Goal: Task Accomplishment & Management: Manage account settings

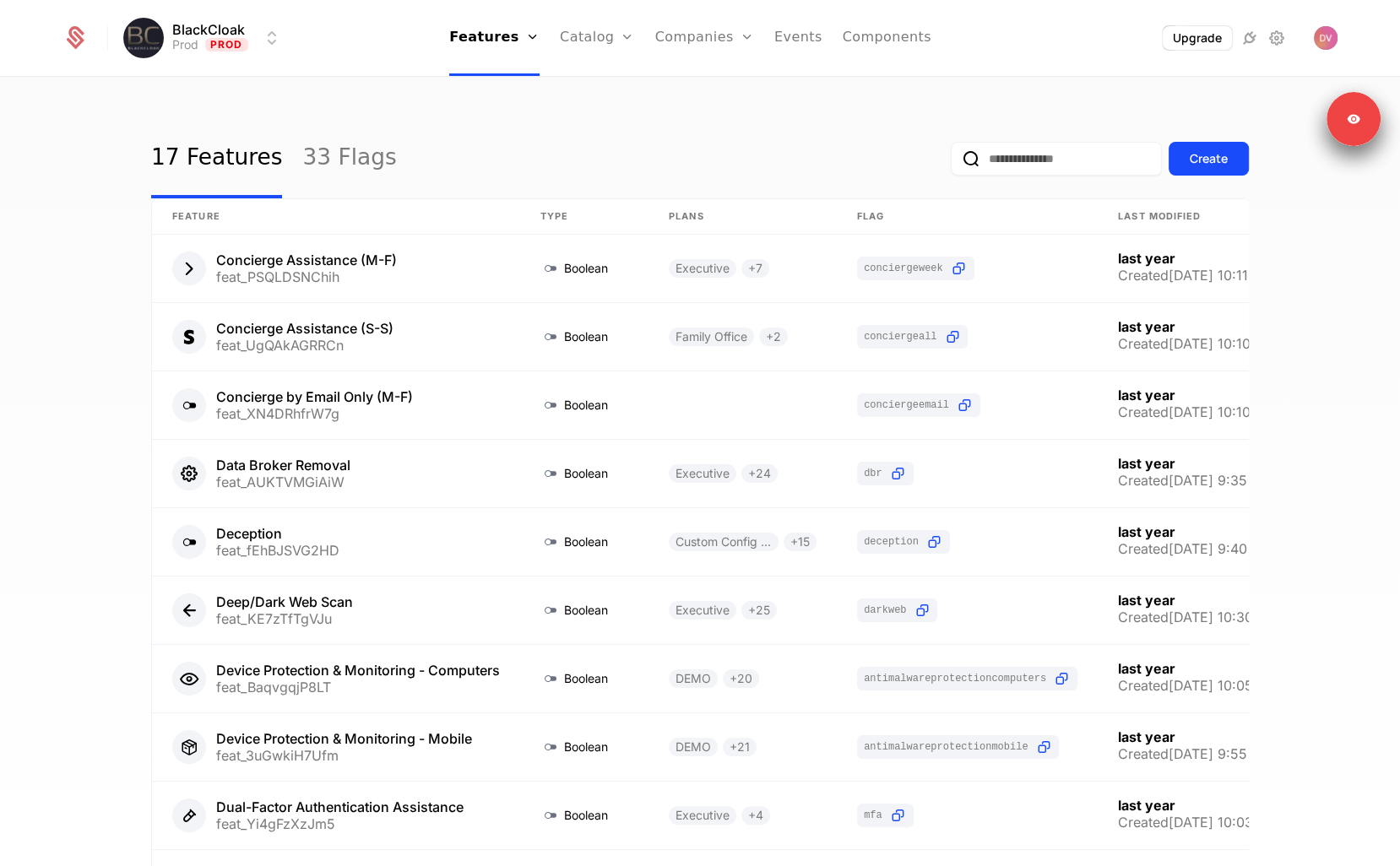
click at [803, 192] on div "17 Features 33 Flags Create" at bounding box center [700, 158] width 1098 height 79
click at [733, 164] on div "17 Features 33 Flags Create" at bounding box center [700, 158] width 1098 height 79
click at [617, 89] on link "Plans" at bounding box center [623, 82] width 87 height 13
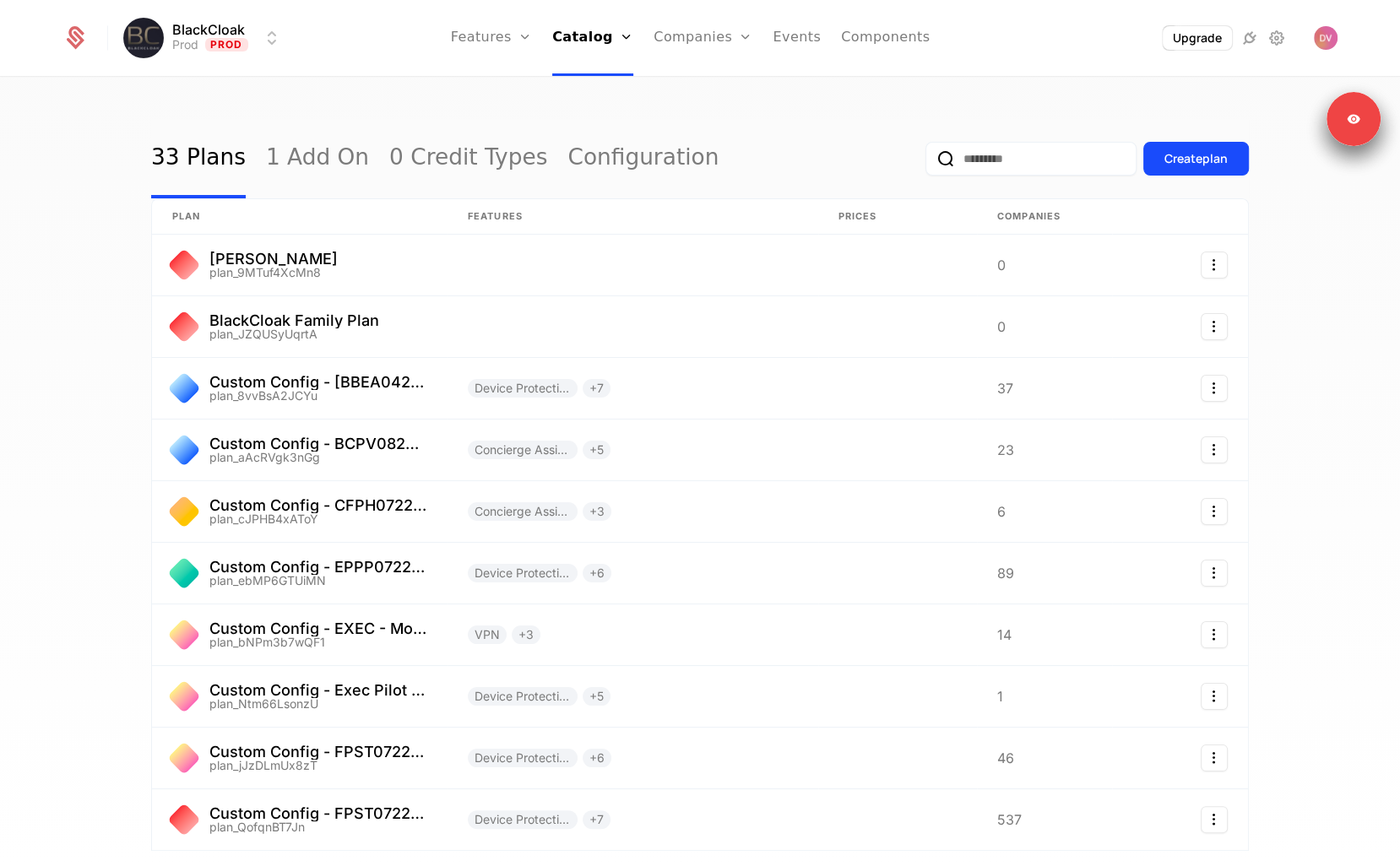
click at [950, 155] on input "email" at bounding box center [1031, 159] width 211 height 34
paste input "**********"
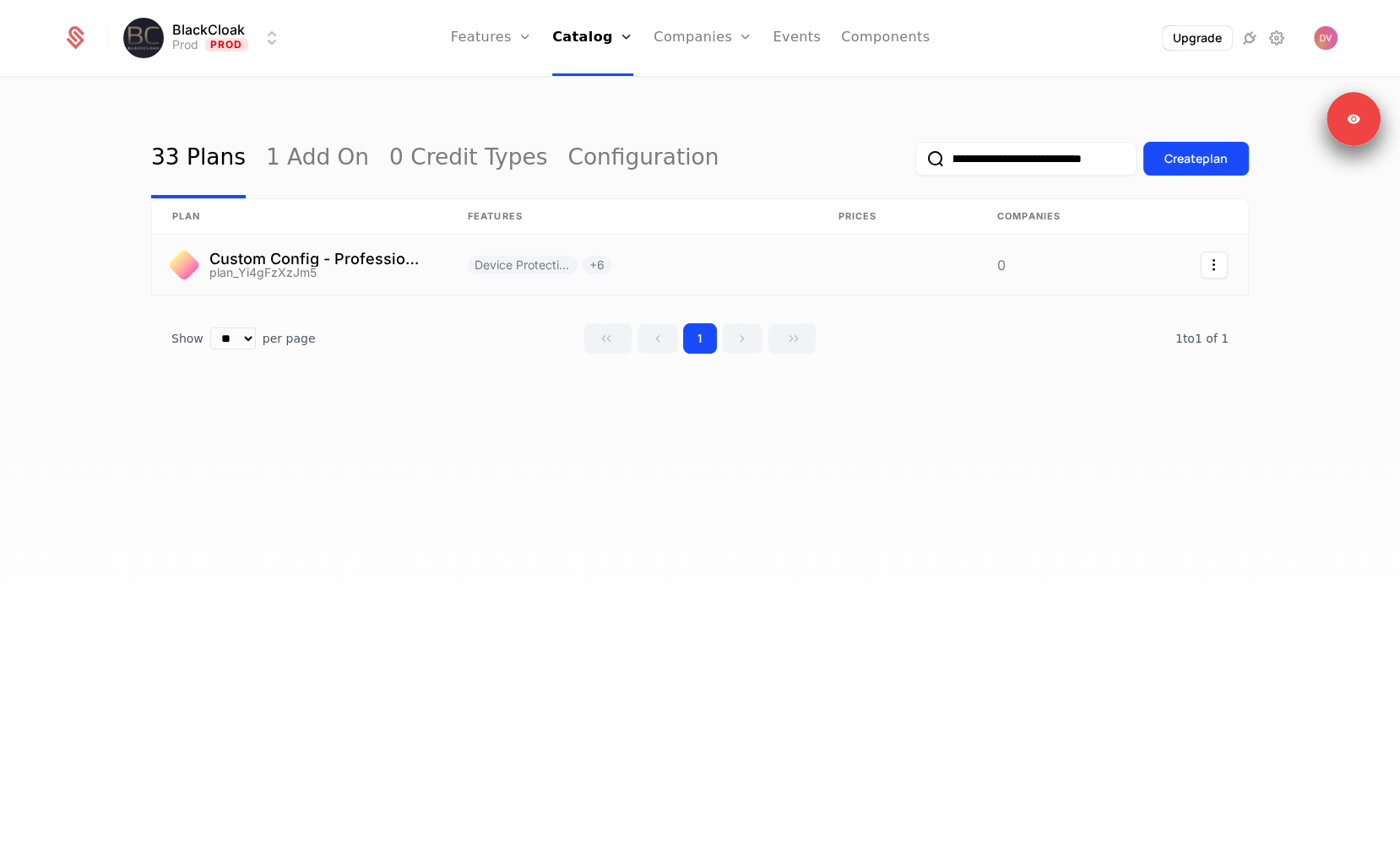
type input "**********"
click at [393, 285] on link at bounding box center [300, 264] width 295 height 61
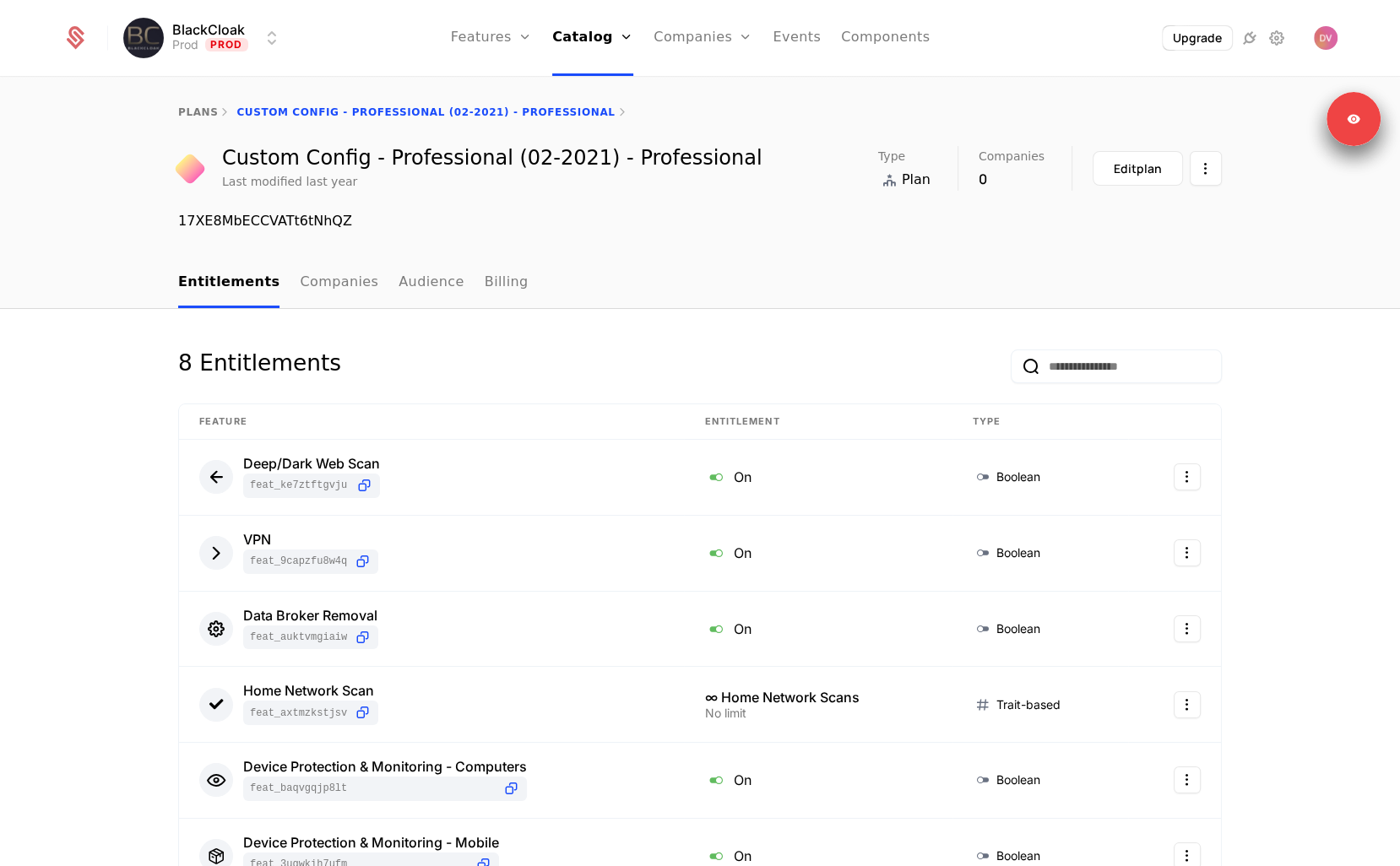
click at [398, 281] on link "Audience" at bounding box center [431, 282] width 65 height 50
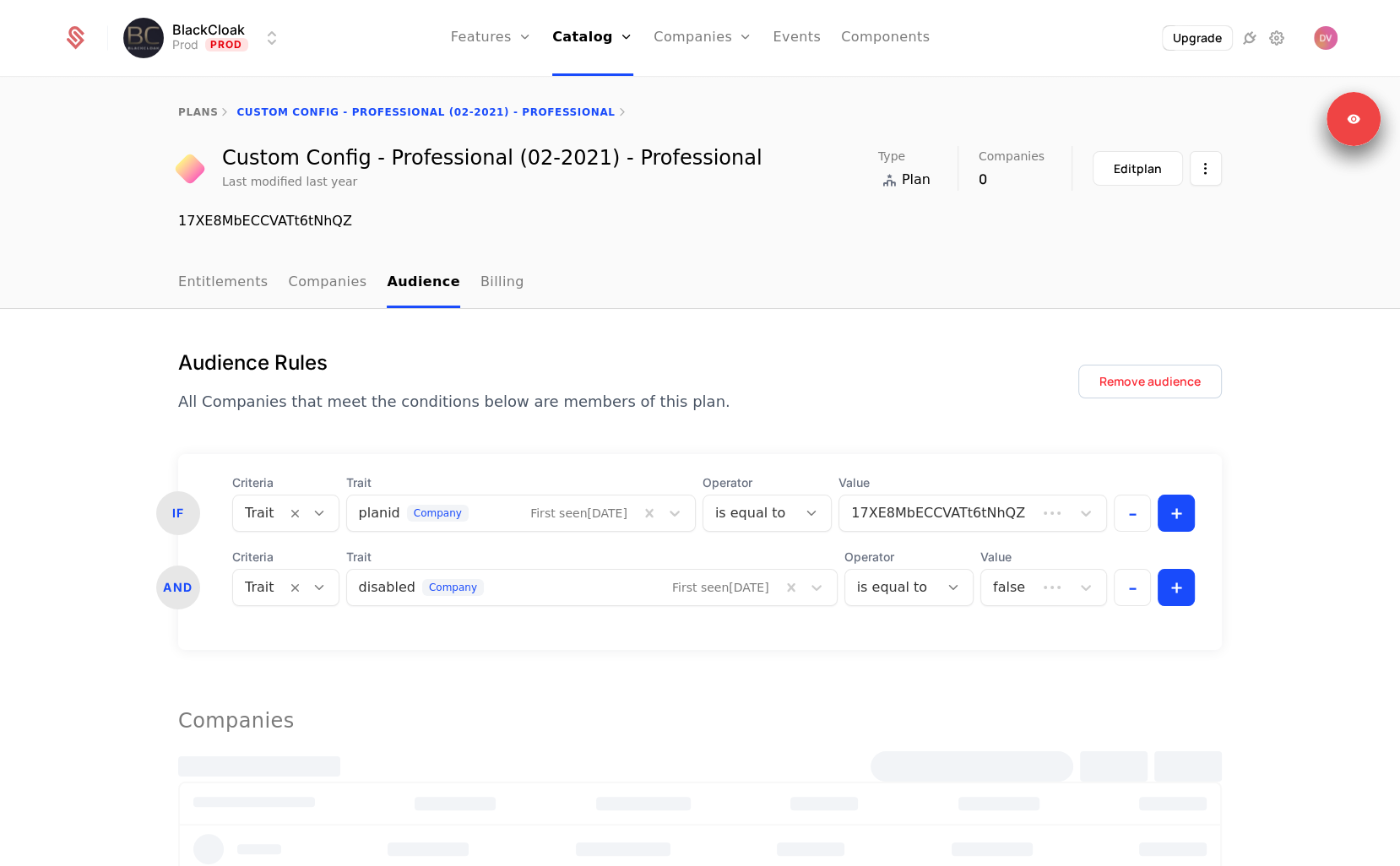
click at [706, 268] on nav "Entitlements Companies Audience Billing" at bounding box center [700, 282] width 1044 height 50
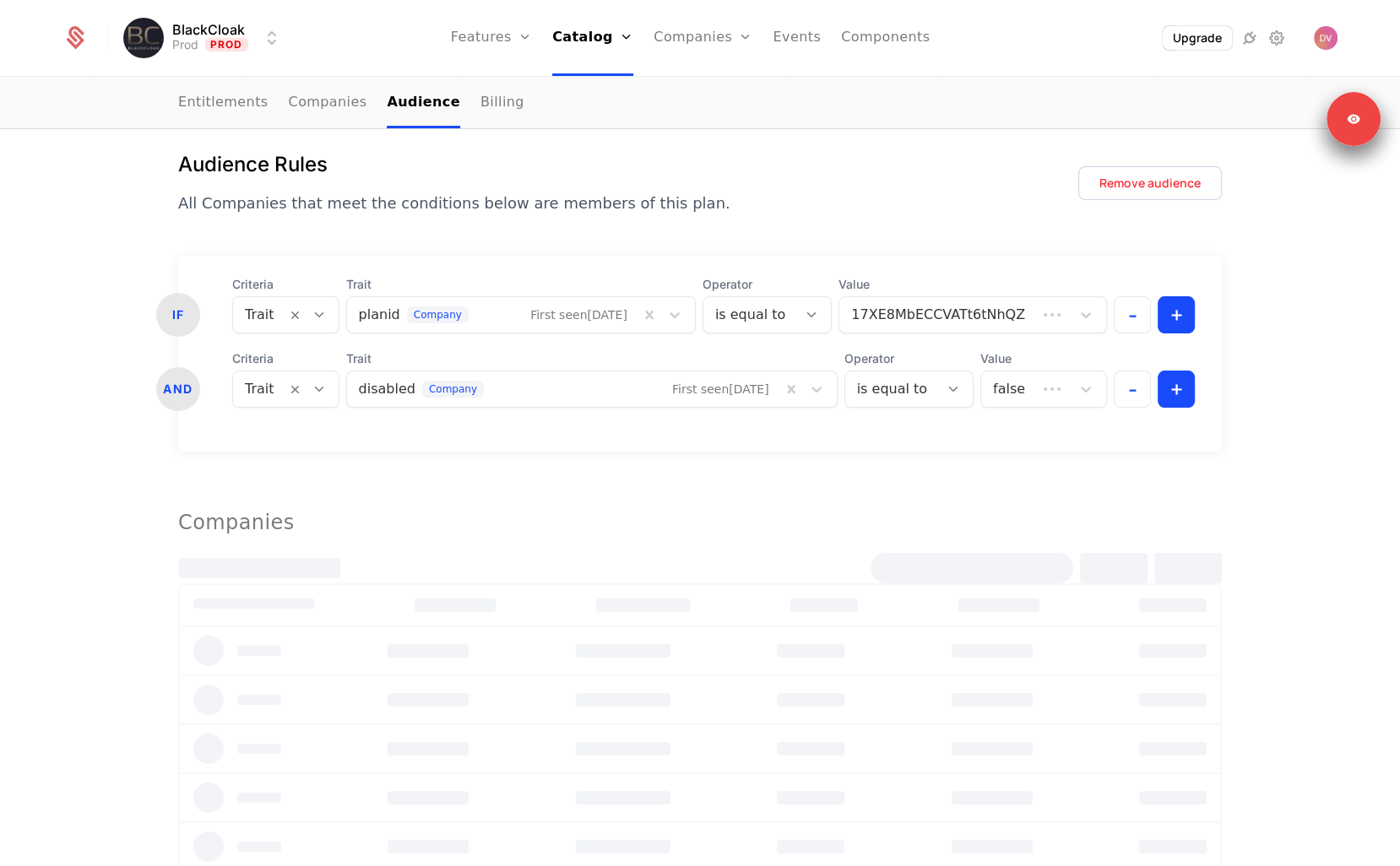
scroll to position [249, 0]
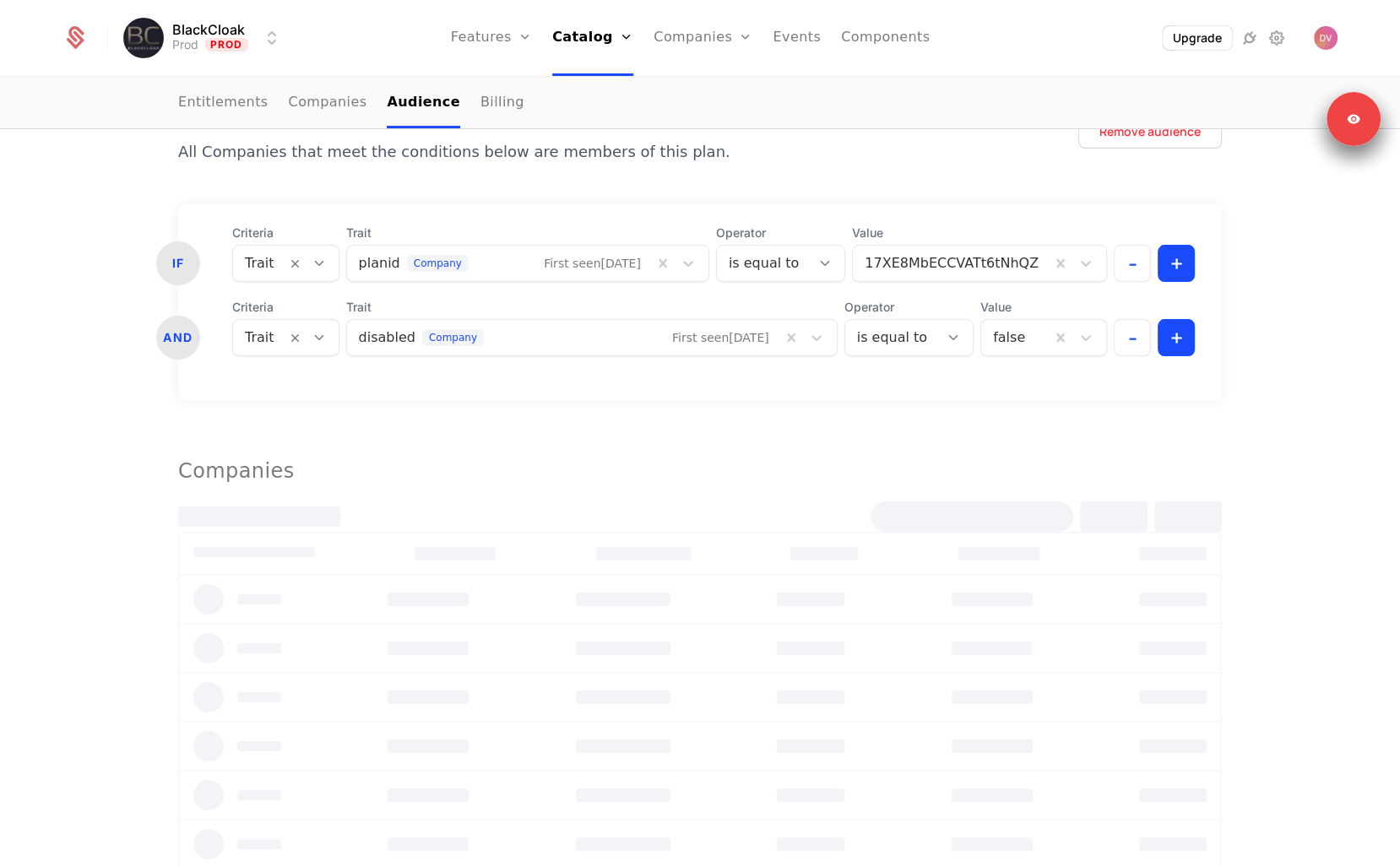
click at [741, 433] on form "IF Criteria Trait Trait planid company First seen 1/21/24 Operator is equal to …" at bounding box center [700, 635] width 1044 height 862
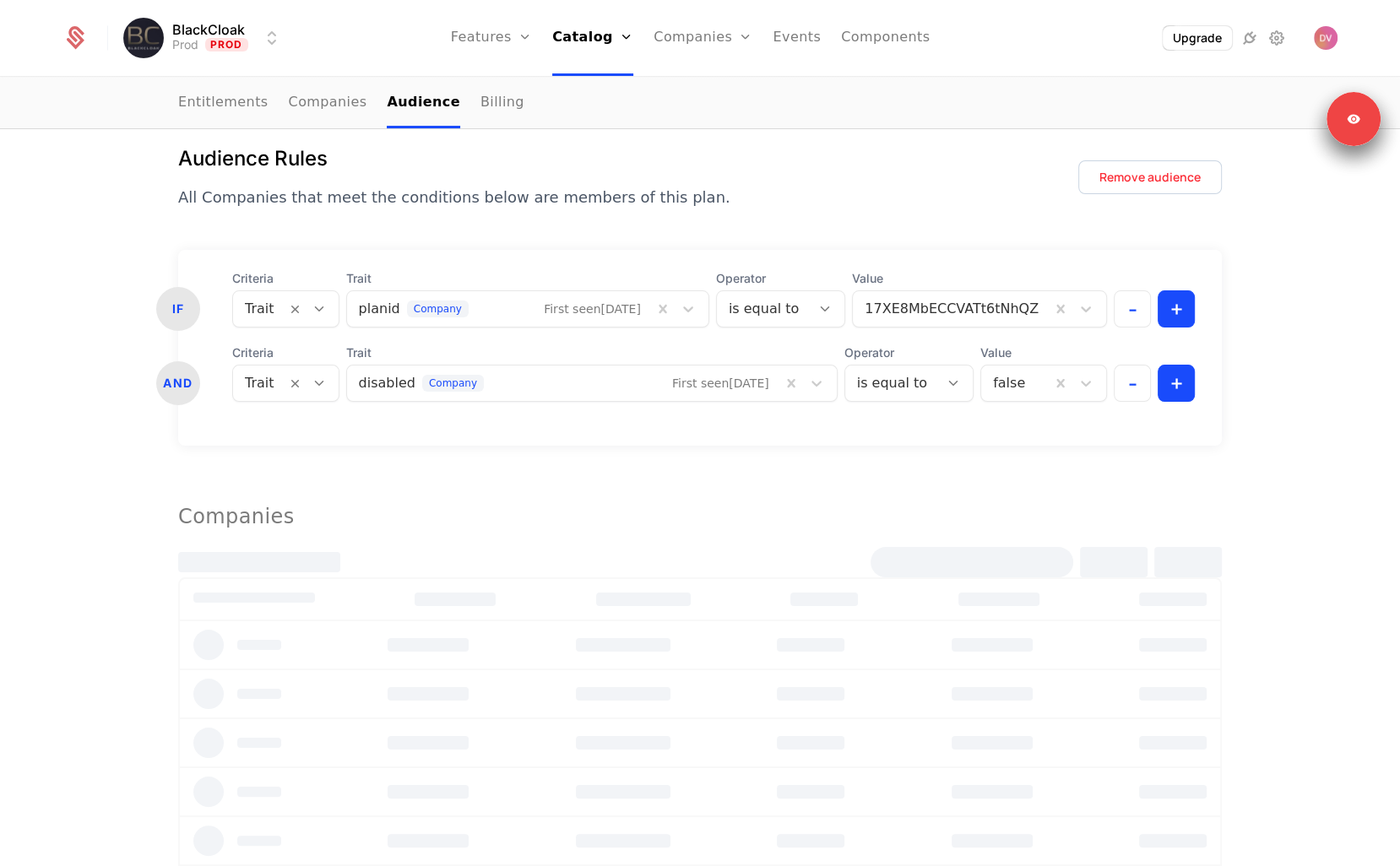
scroll to position [194, 0]
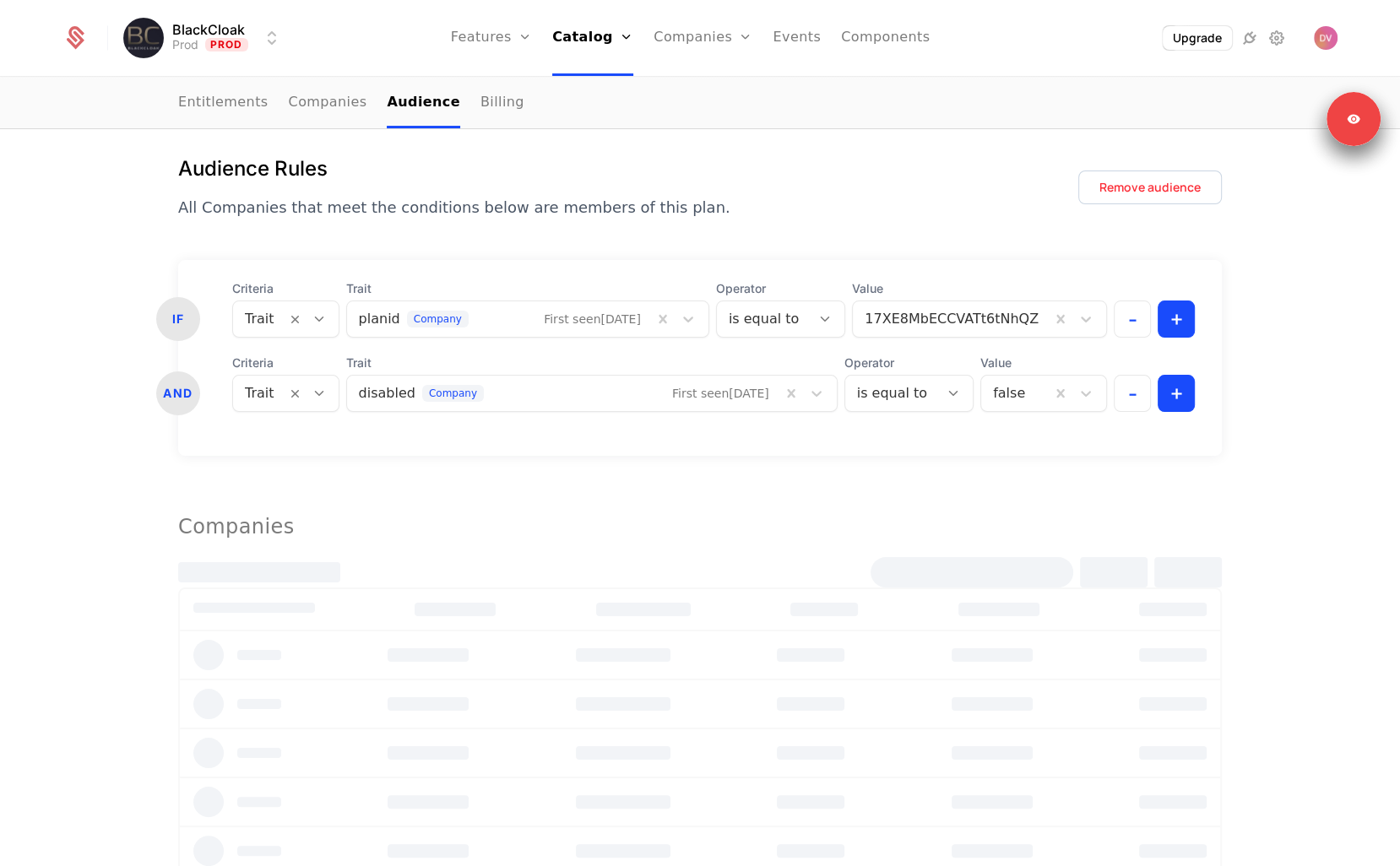
click at [744, 504] on div "Companies" at bounding box center [700, 526] width 1044 height 61
click at [749, 210] on div "Audience Rules All Companies that meet the conditions below are members of this…" at bounding box center [700, 187] width 1044 height 64
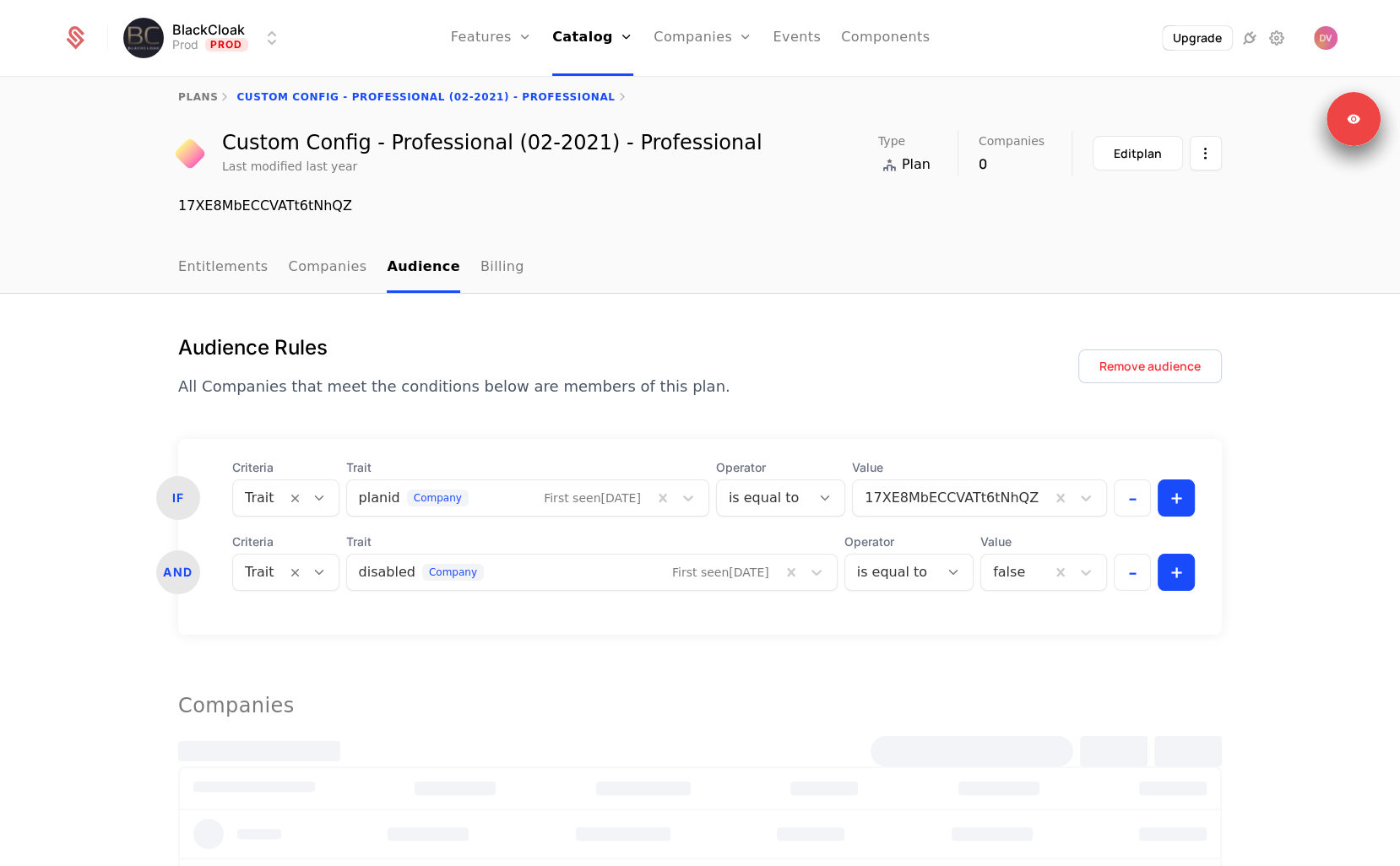
scroll to position [0, 0]
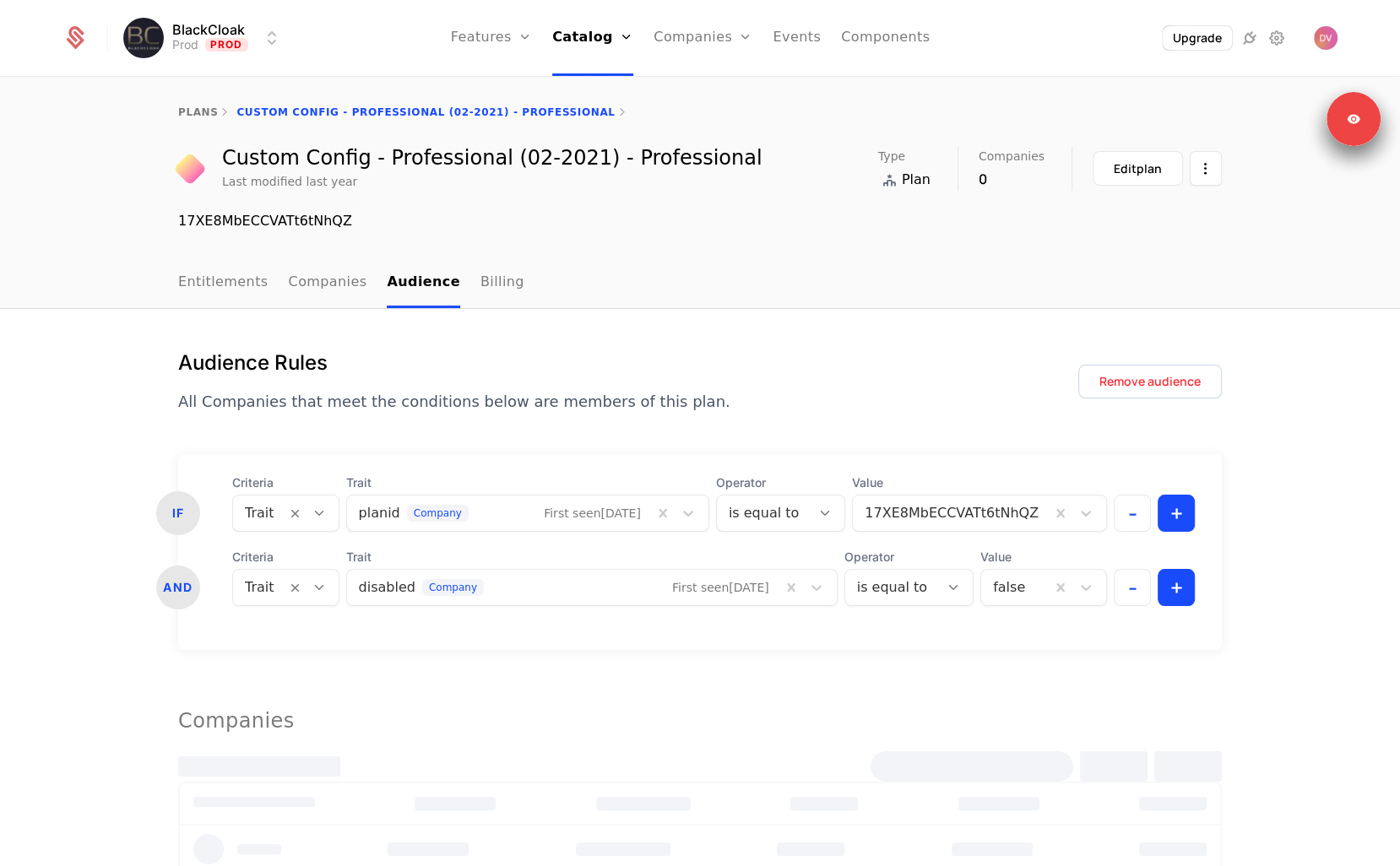
click at [782, 359] on div "Audience Rules All Companies that meet the conditions below are members of this…" at bounding box center [700, 381] width 1044 height 64
click at [1127, 594] on button "-" at bounding box center [1133, 588] width 37 height 37
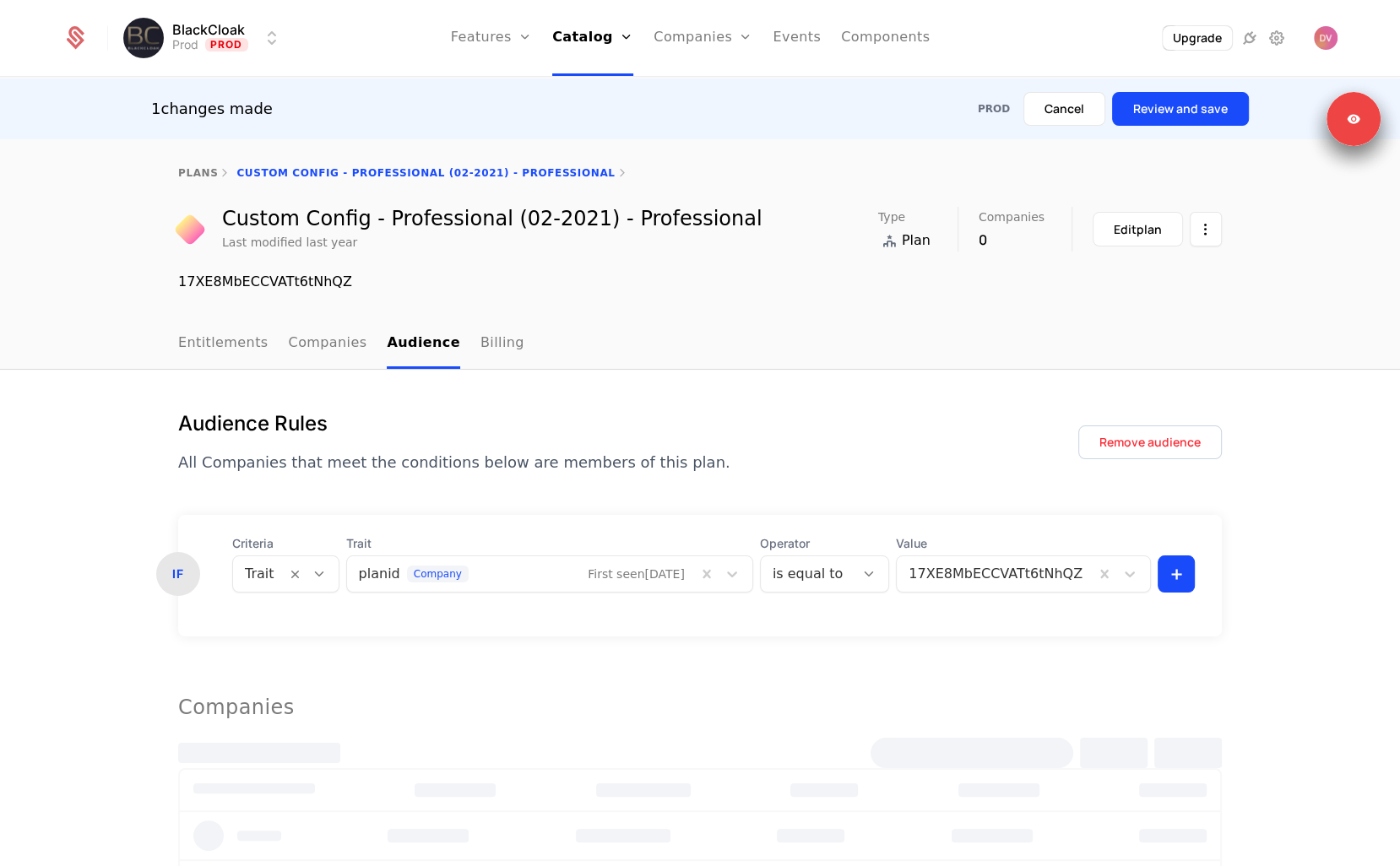
click at [1187, 106] on button "Review and save" at bounding box center [1180, 108] width 136 height 34
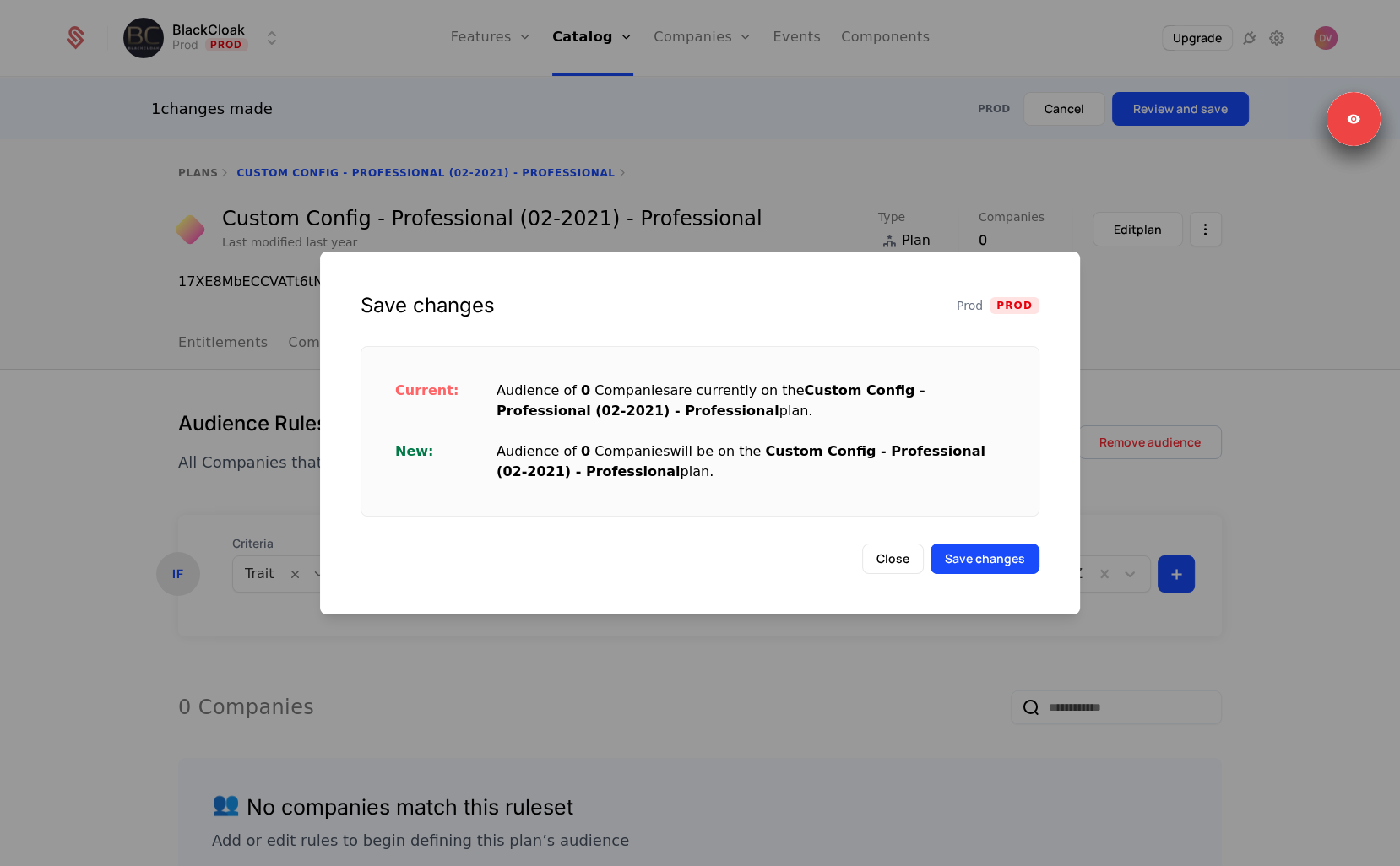
click at [979, 512] on div "Save changes Prod Prod Current: Audience of 0 Companies are currently on the Cu…" at bounding box center [699, 433] width 760 height 363
click at [994, 551] on button "Save changes" at bounding box center [985, 559] width 109 height 31
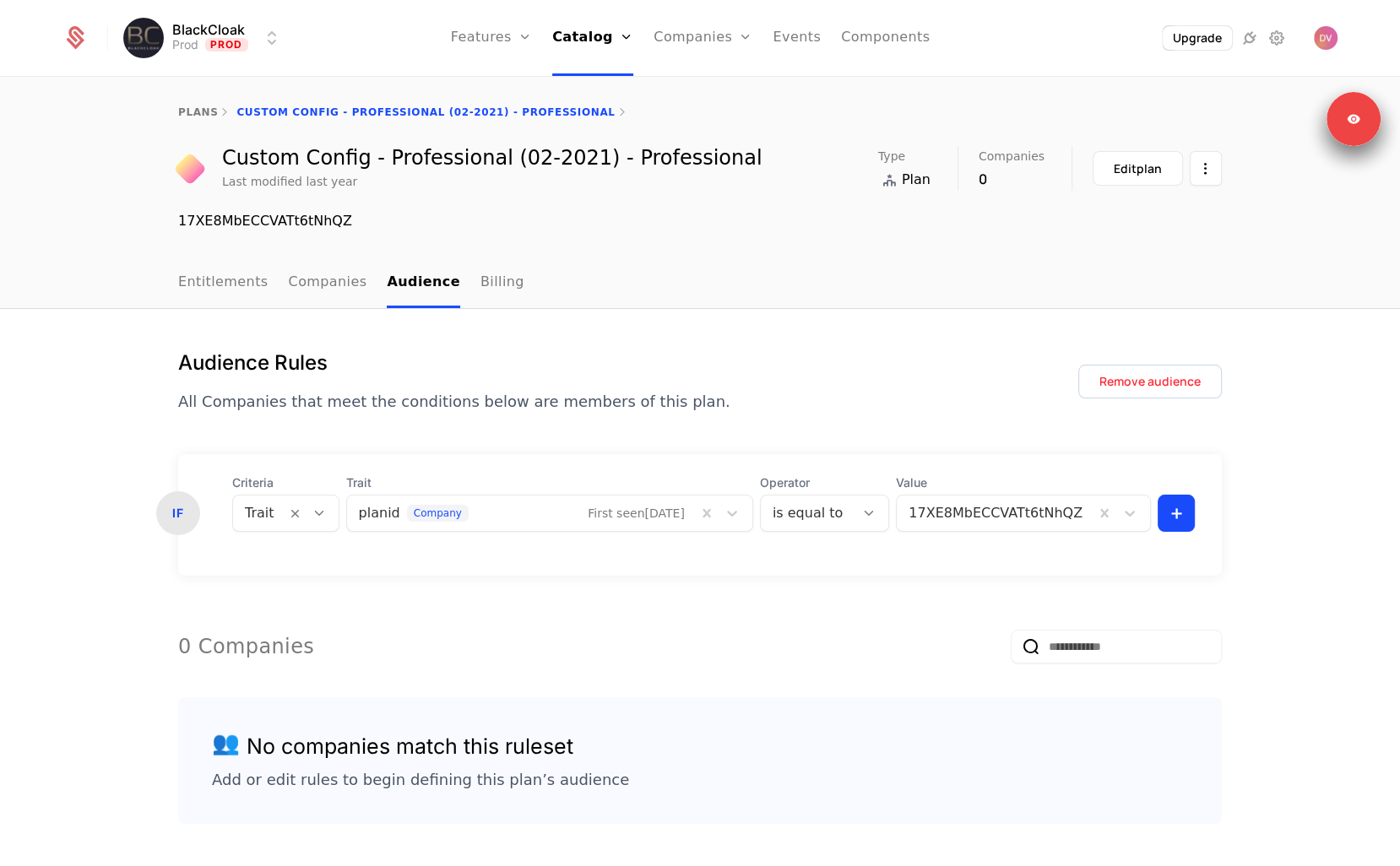
click at [618, 305] on nav "Entitlements Companies Audience Billing" at bounding box center [700, 282] width 1044 height 50
click at [184, 117] on link "plans" at bounding box center [198, 112] width 39 height 12
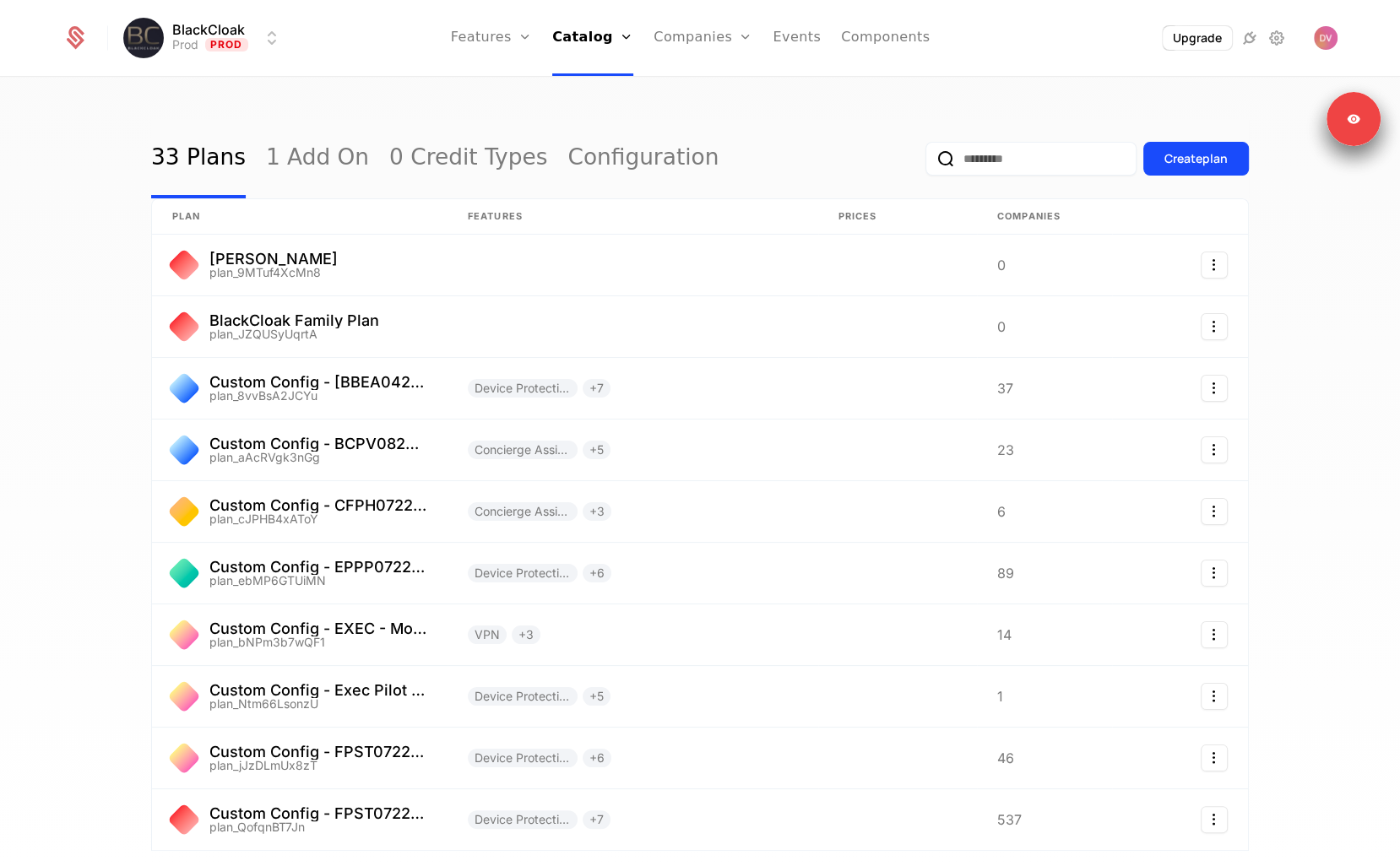
click at [361, 168] on div "33 Plans 1 Add On 0 Credit Types Configuration" at bounding box center [435, 158] width 567 height 79
click at [333, 166] on link "1 Add On" at bounding box center [318, 158] width 103 height 79
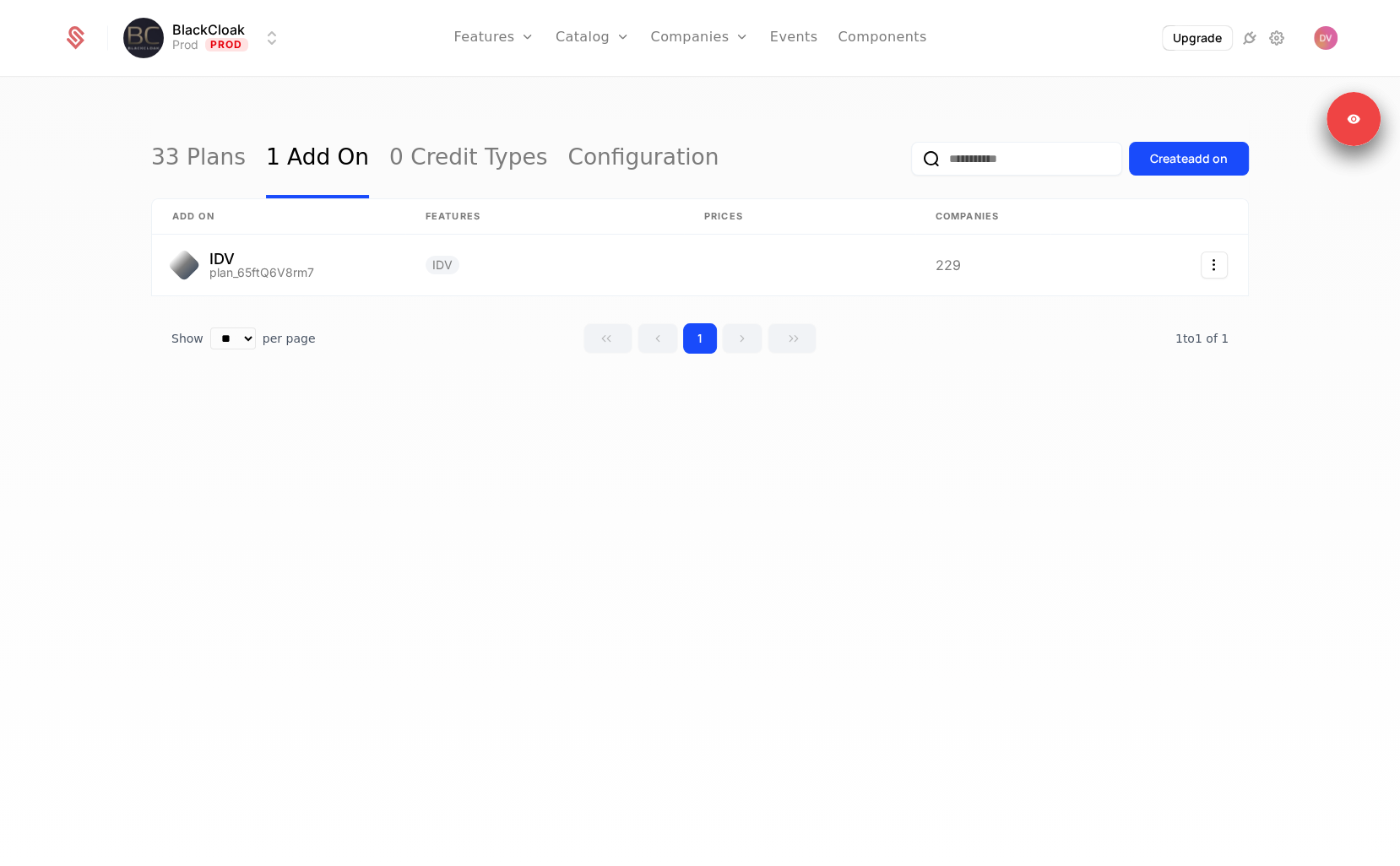
click at [162, 163] on link "33 Plans" at bounding box center [198, 158] width 94 height 79
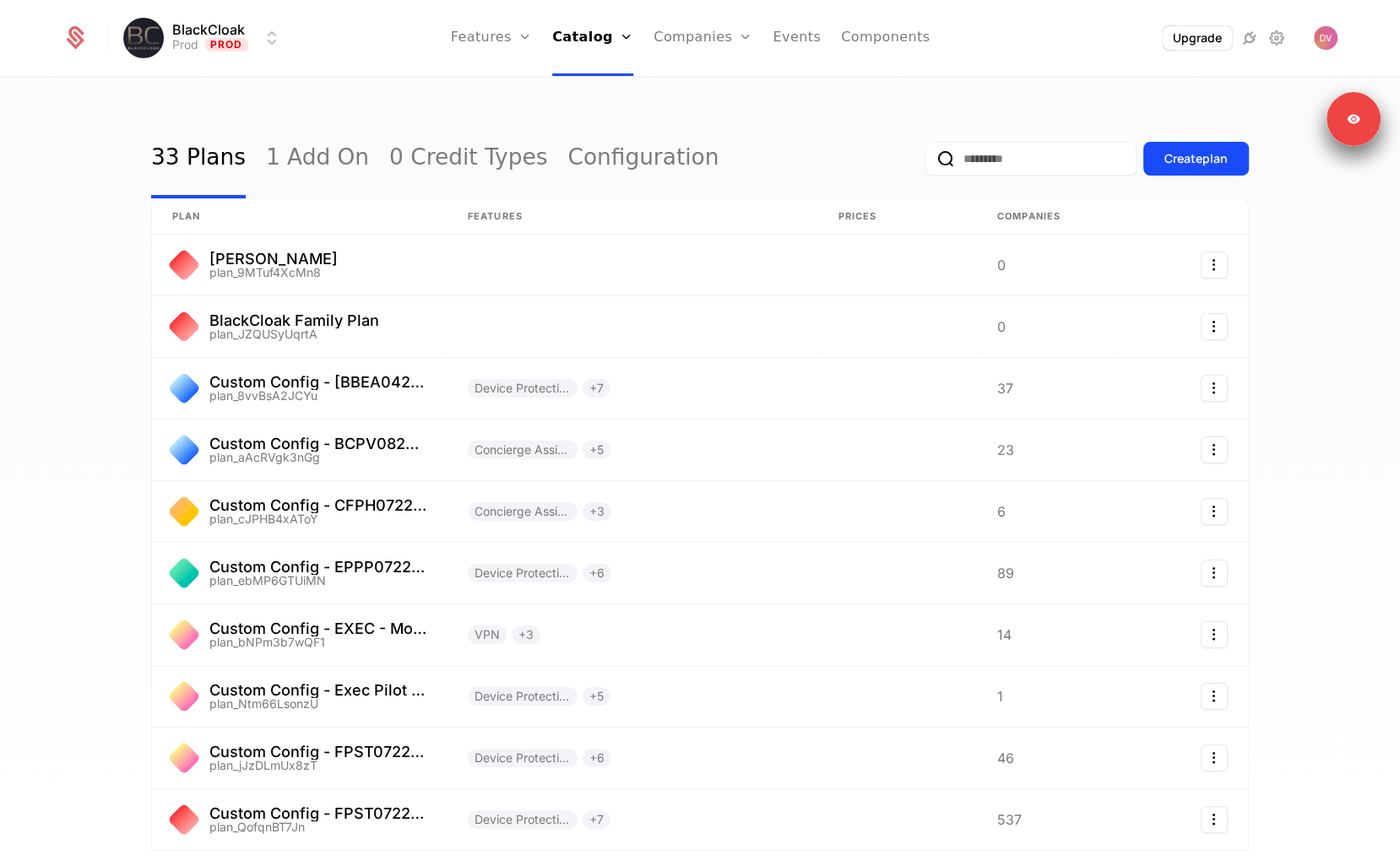
click at [957, 165] on input "email" at bounding box center [1031, 159] width 211 height 34
paste input "**********"
type input "**********"
click at [915, 162] on button "submit" at bounding box center [915, 162] width 0 height 0
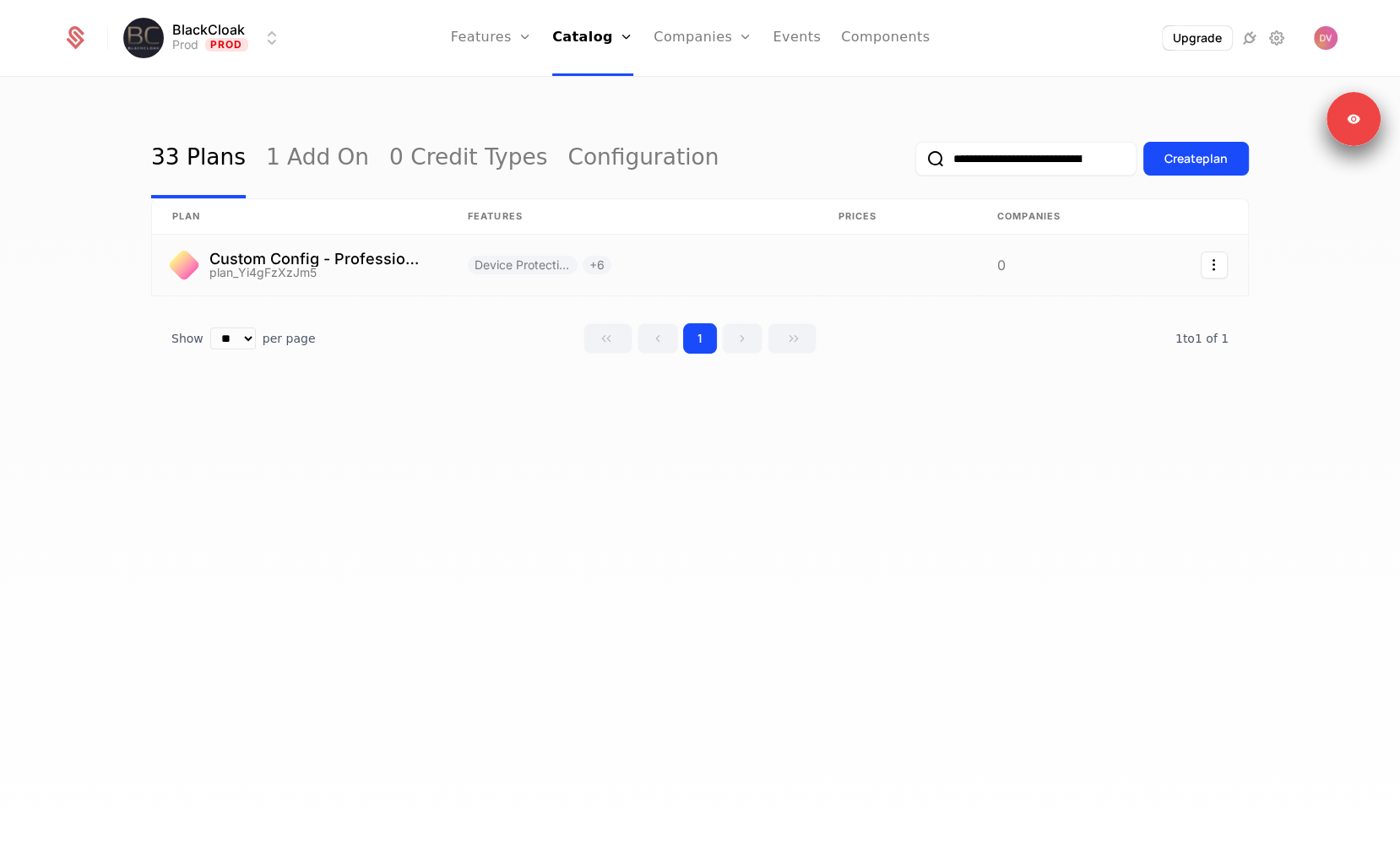
click at [442, 276] on link at bounding box center [300, 264] width 295 height 61
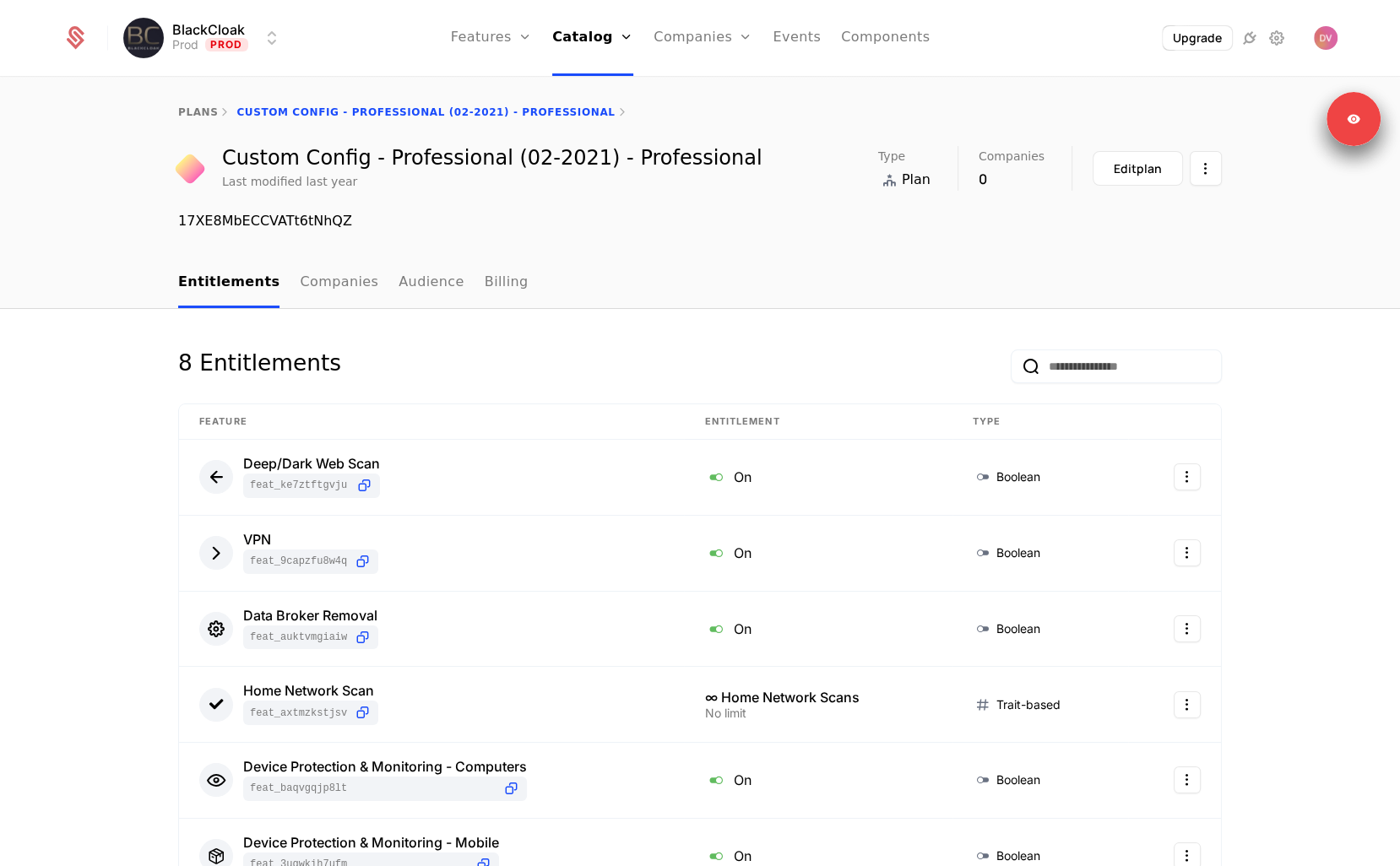
click at [399, 279] on link "Audience" at bounding box center [431, 282] width 65 height 50
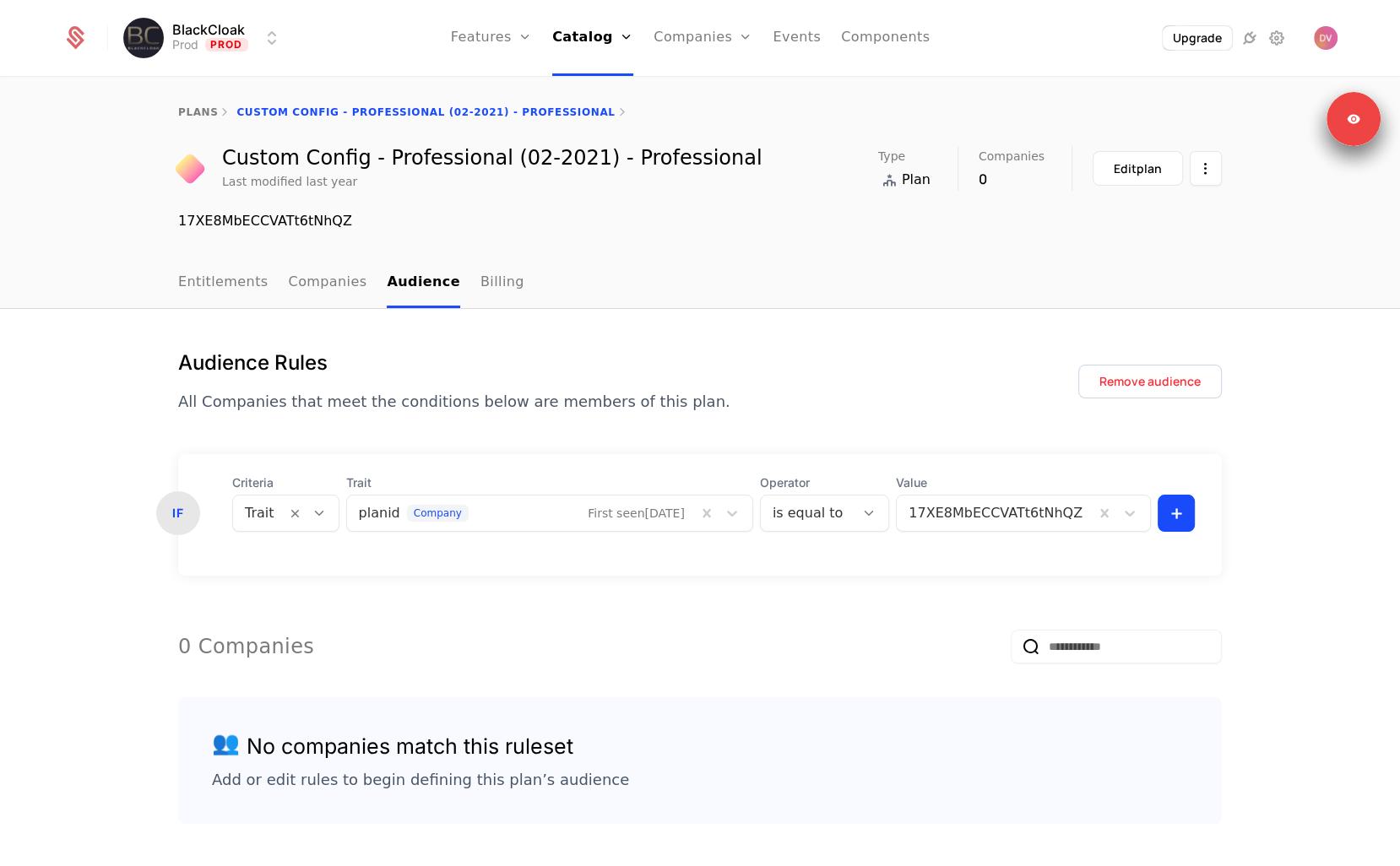
click at [943, 354] on div "Audience Rules All Companies that meet the conditions below are members of this…" at bounding box center [700, 381] width 1044 height 64
click at [197, 113] on link "plans" at bounding box center [198, 112] width 39 height 12
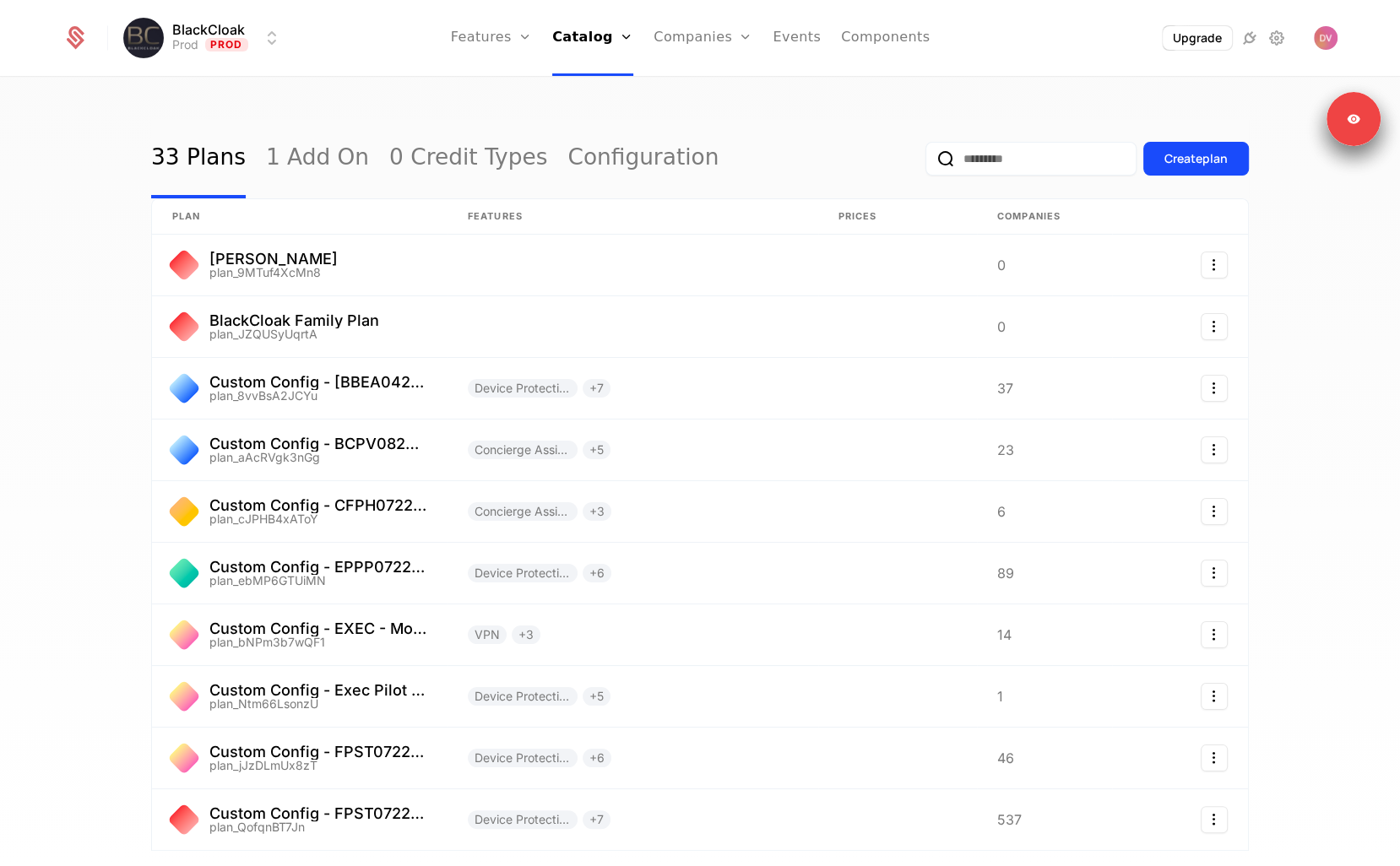
click at [971, 153] on input "email" at bounding box center [1031, 159] width 211 height 34
paste input "**********"
type input "**********"
click at [915, 162] on button "submit" at bounding box center [915, 162] width 0 height 0
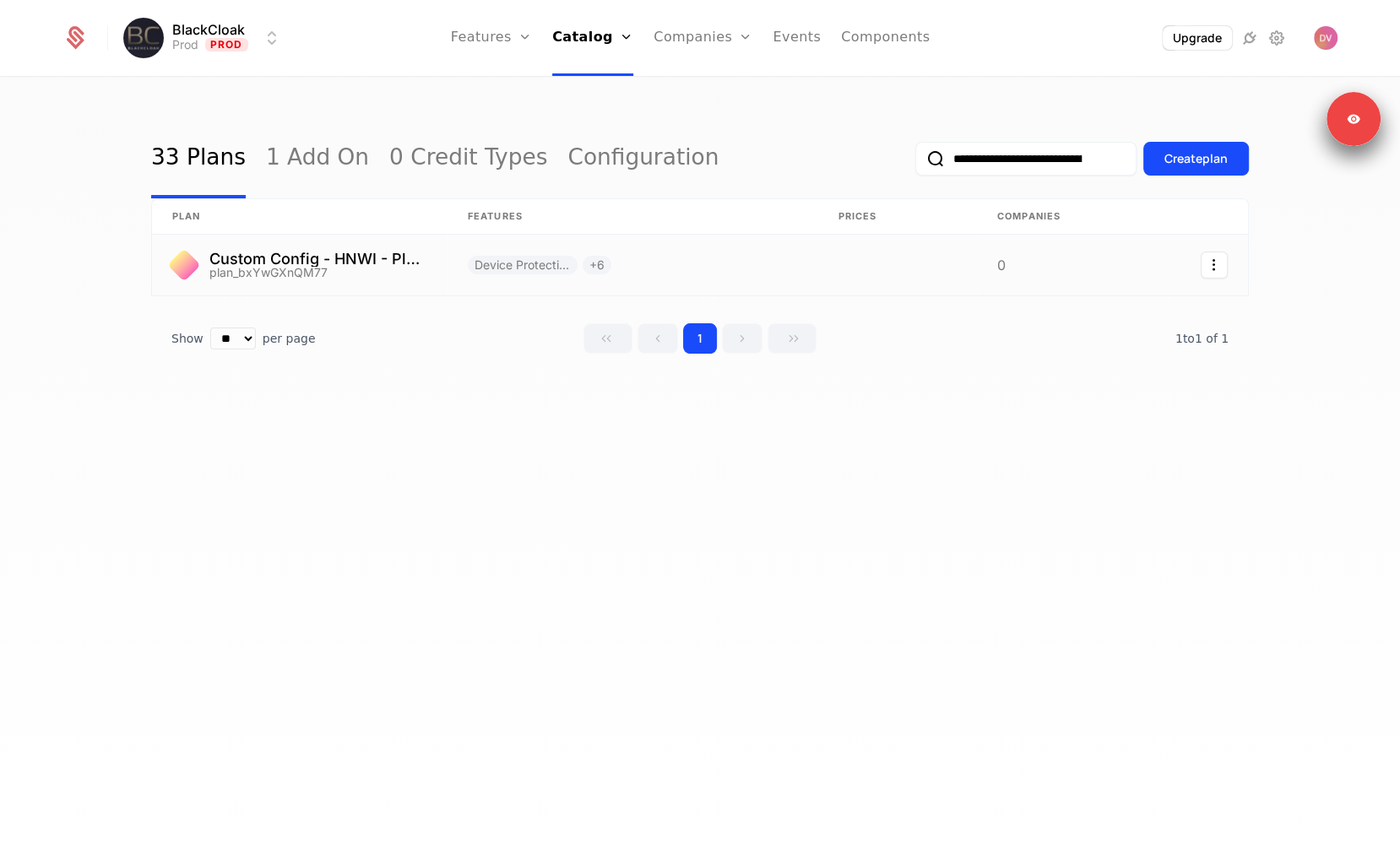
click at [408, 272] on link at bounding box center [300, 264] width 295 height 61
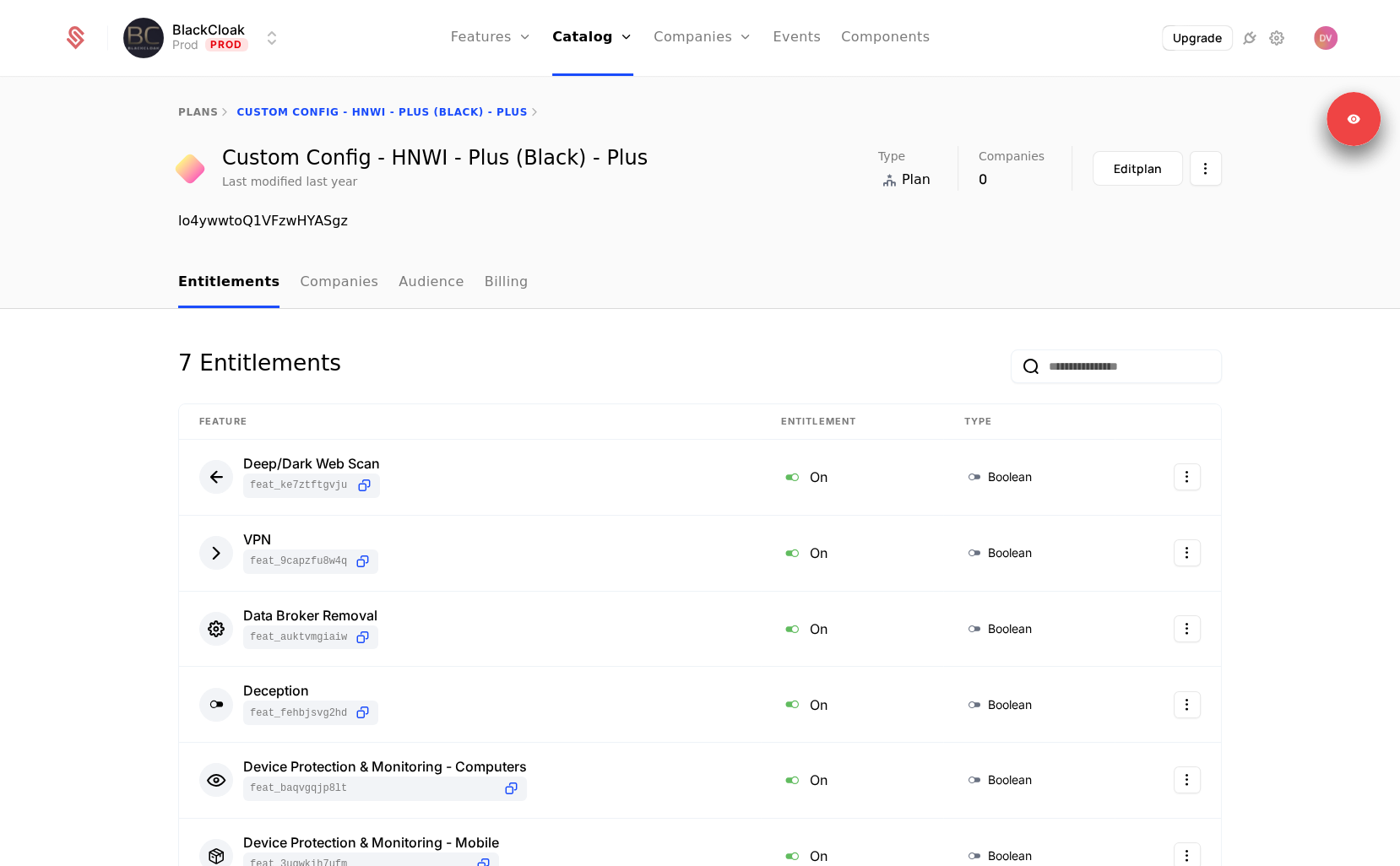
click at [405, 293] on link "Audience" at bounding box center [431, 282] width 65 height 50
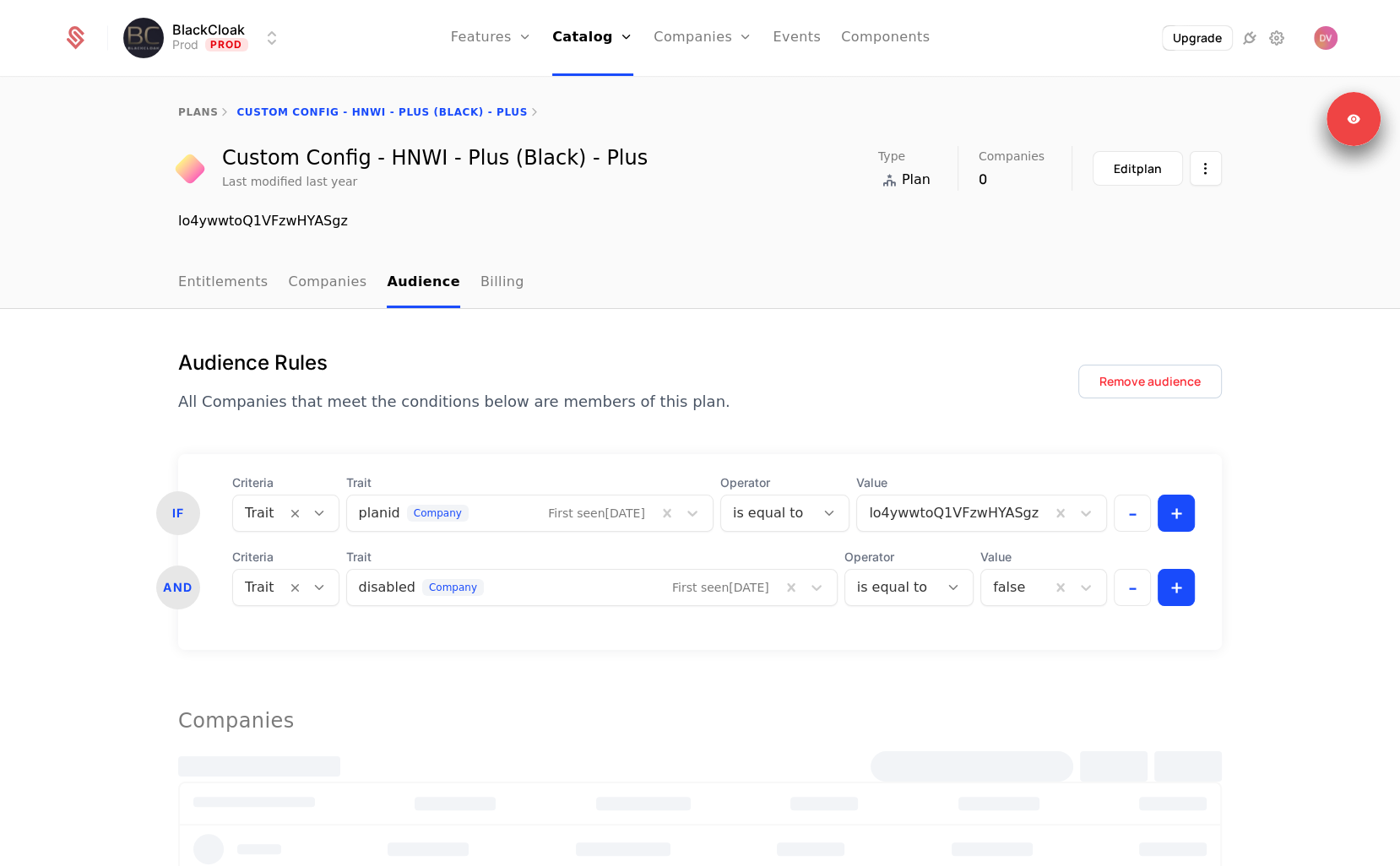
click at [1128, 583] on button "-" at bounding box center [1133, 588] width 37 height 37
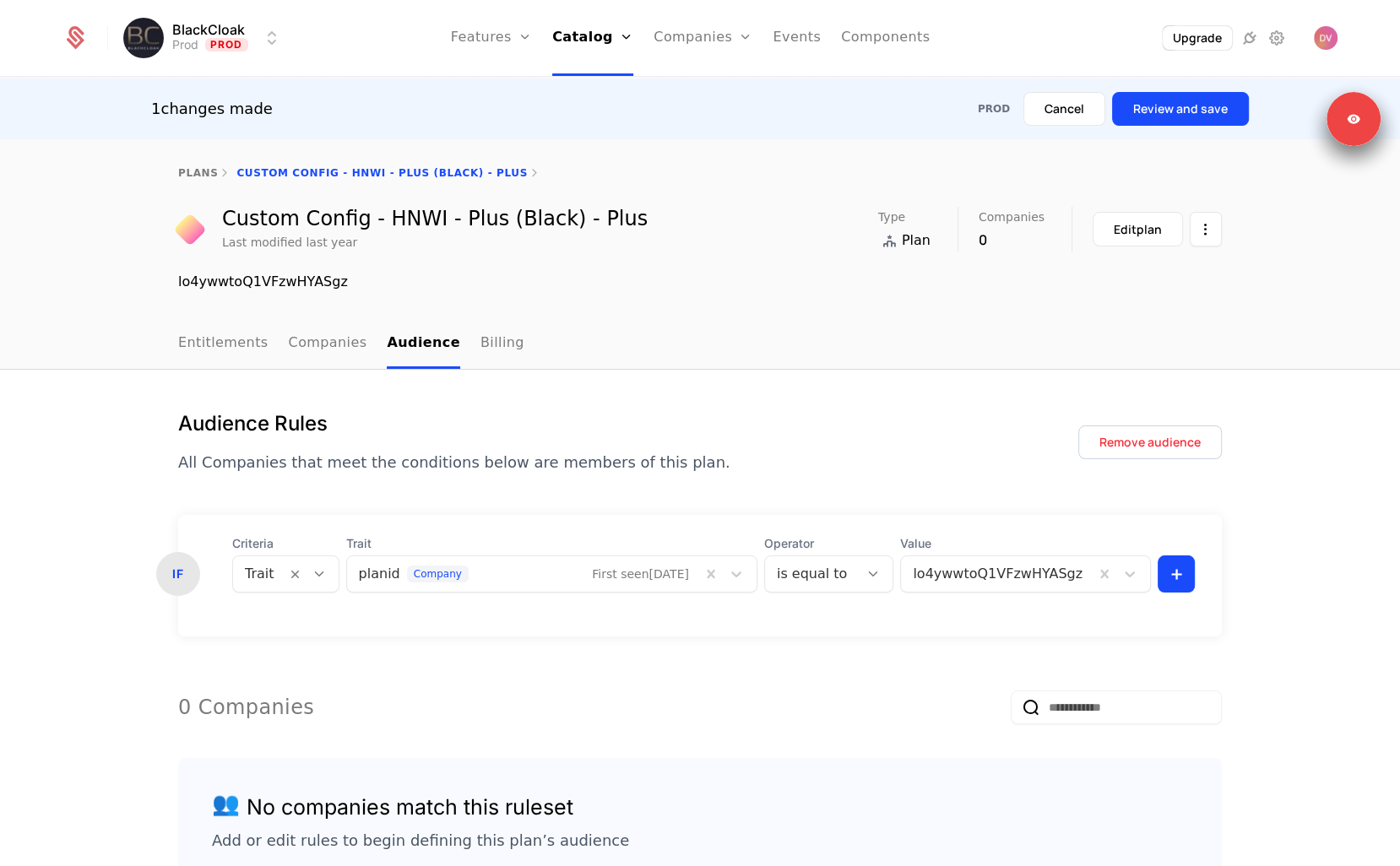
click at [1195, 125] on div "1 changes made Prod Cancel Review and save" at bounding box center [700, 108] width 1400 height 61
click at [1195, 106] on button "Review and save" at bounding box center [1180, 108] width 136 height 34
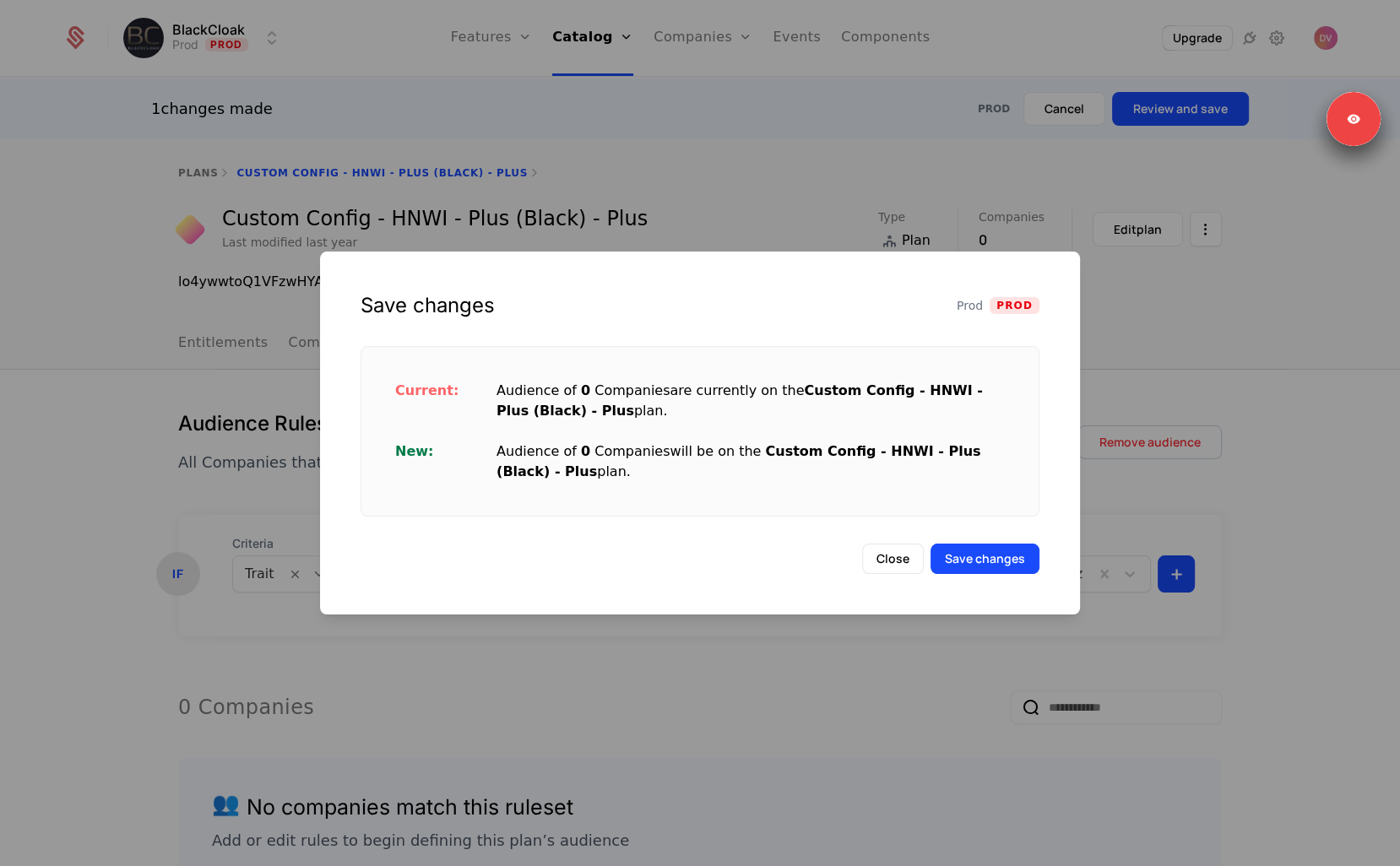
click at [991, 554] on button "Save changes" at bounding box center [985, 559] width 109 height 31
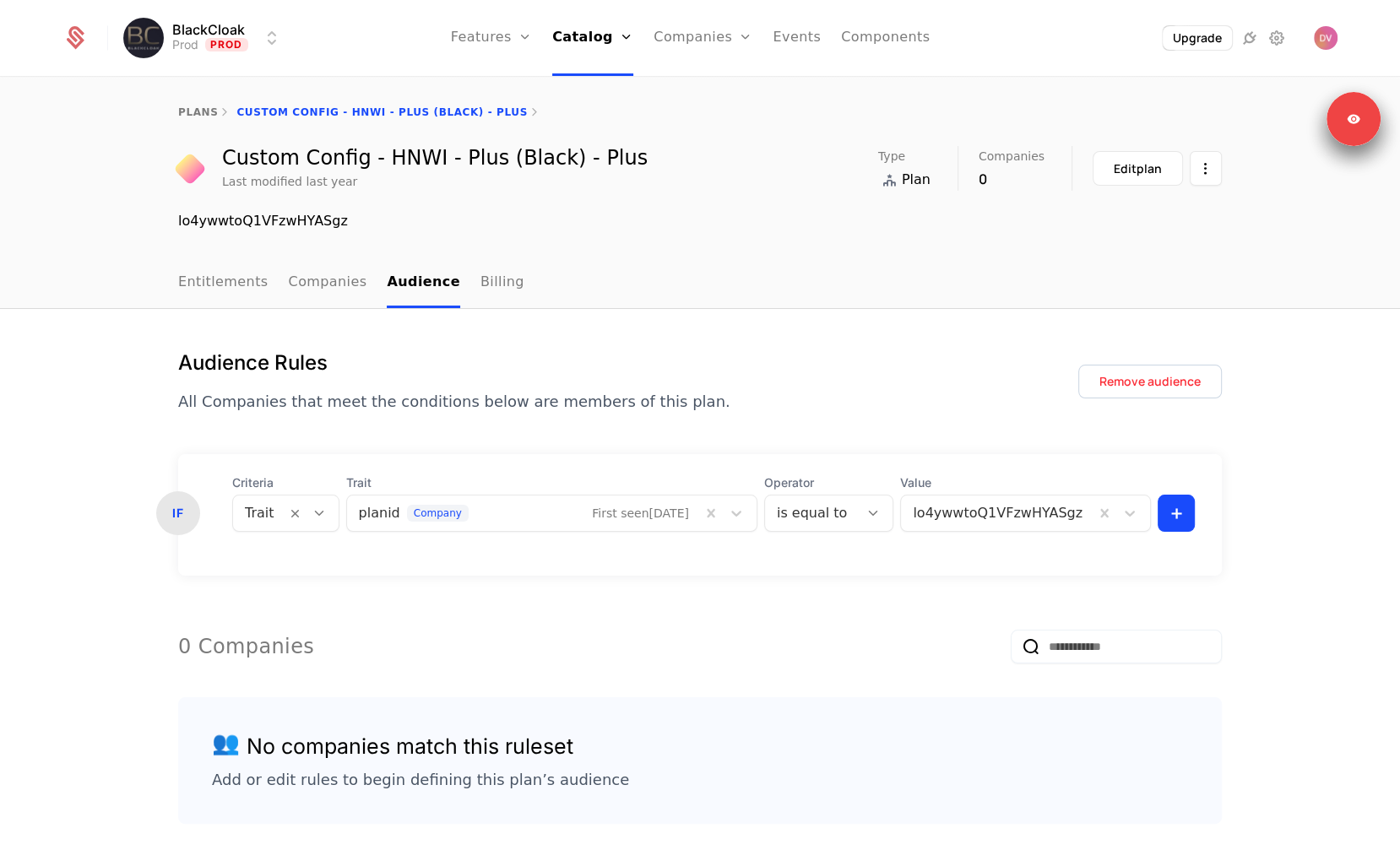
click at [610, 312] on div "Audience Rules All Companies that meet the conditions below are members of this…" at bounding box center [700, 627] width 1400 height 636
